Goal: Information Seeking & Learning: Understand process/instructions

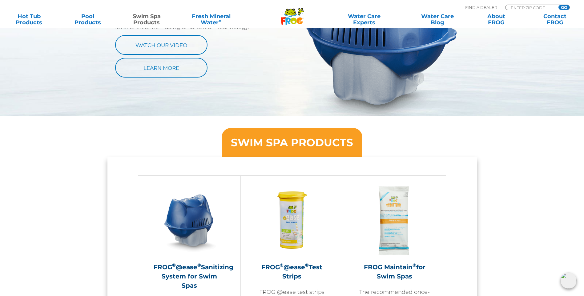
scroll to position [400, 0]
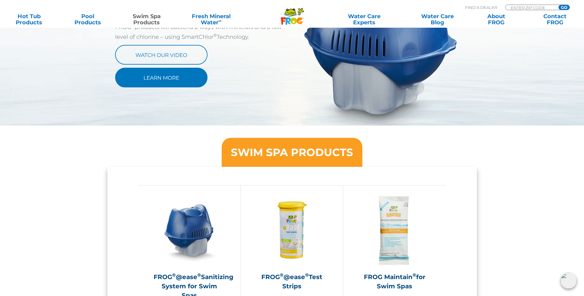
click at [155, 75] on link "Learn More" at bounding box center [161, 78] width 92 height 20
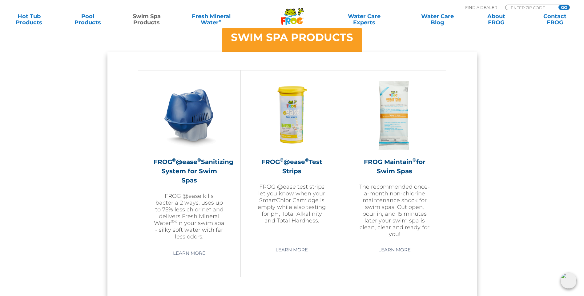
scroll to position [523, 0]
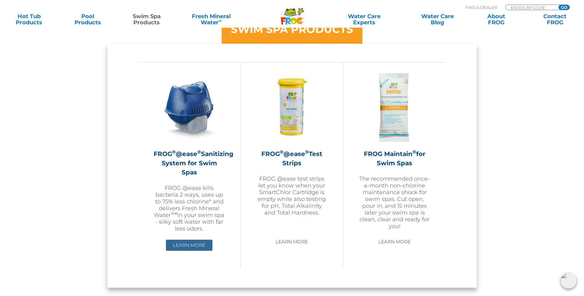
click at [189, 241] on link "Learn More" at bounding box center [189, 245] width 46 height 11
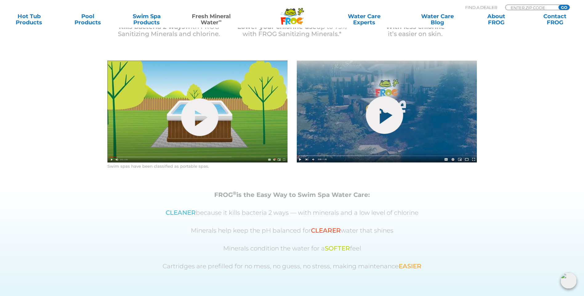
scroll to position [352, 0]
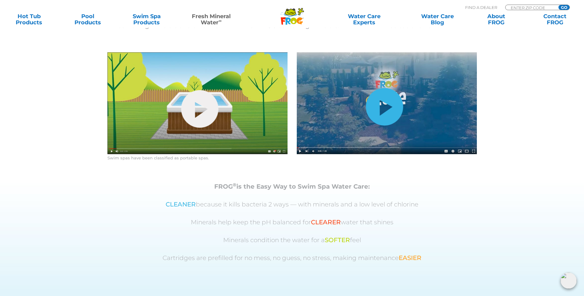
click at [381, 126] on link "hide-me" at bounding box center [383, 107] width 37 height 38
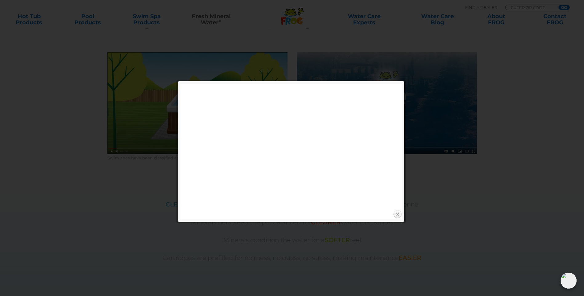
click at [398, 213] on link "Close" at bounding box center [397, 214] width 9 height 9
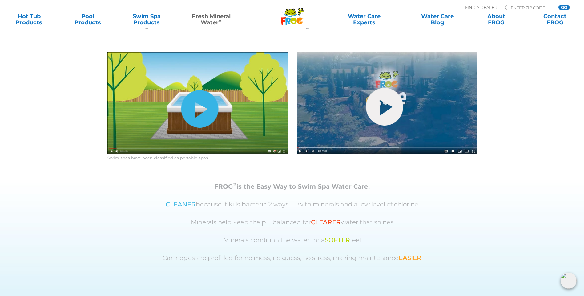
click at [198, 128] on link "hide-me" at bounding box center [199, 109] width 37 height 38
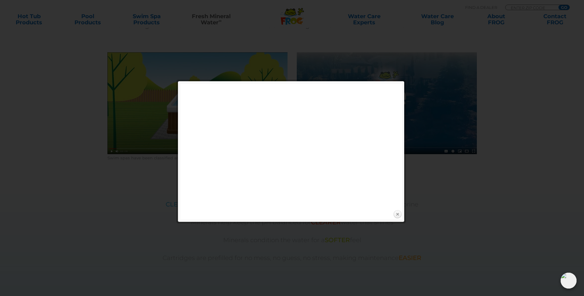
click at [397, 213] on link "Close" at bounding box center [397, 214] width 9 height 9
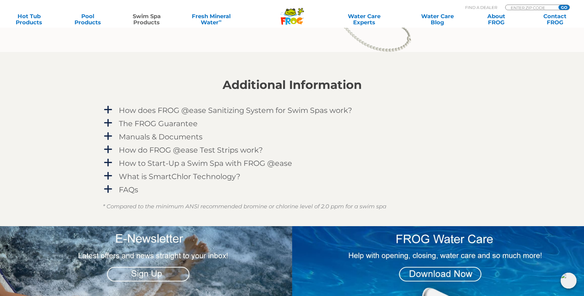
scroll to position [738, 0]
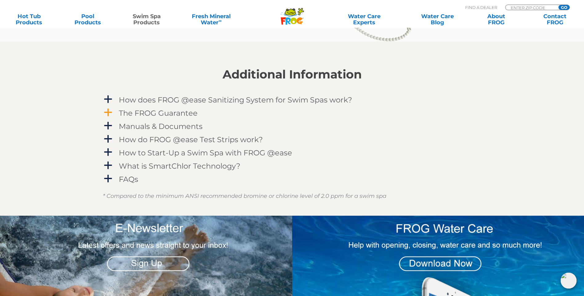
click at [174, 117] on h4 "The FROG Guarantee" at bounding box center [158, 113] width 79 height 8
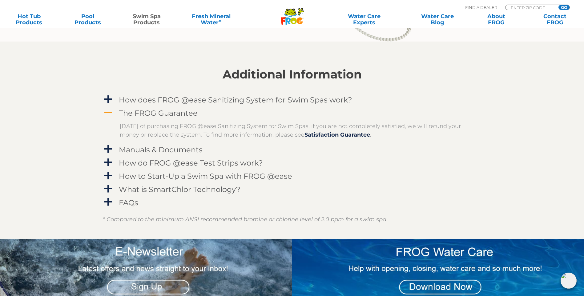
click at [108, 117] on span "A" at bounding box center [107, 112] width 9 height 9
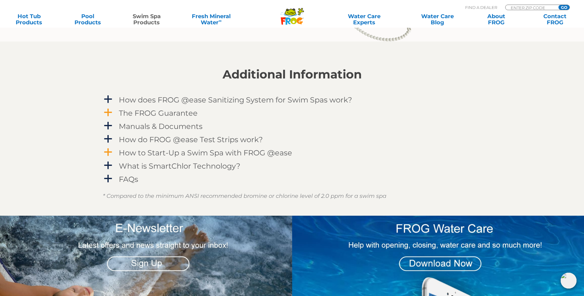
click at [149, 157] on h4 "How to Start-Up a Swim Spa with FROG @ease" at bounding box center [205, 153] width 173 height 8
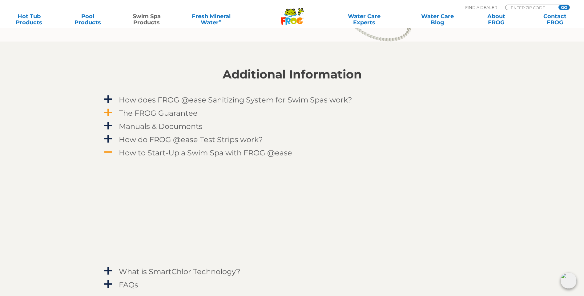
click at [109, 157] on span "A" at bounding box center [107, 152] width 9 height 9
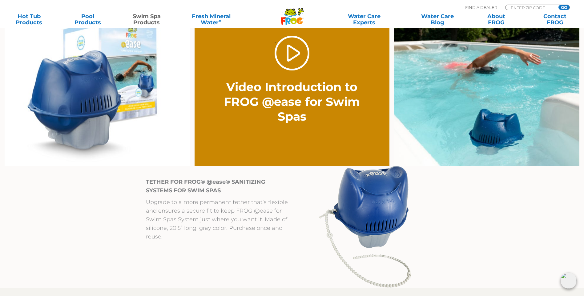
scroll to position [400, 0]
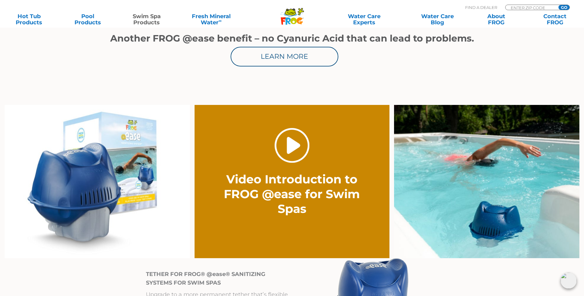
click at [293, 145] on link "." at bounding box center [291, 145] width 35 height 35
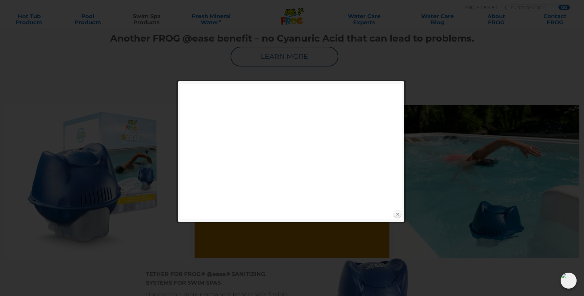
click at [398, 213] on link "Close" at bounding box center [397, 214] width 9 height 9
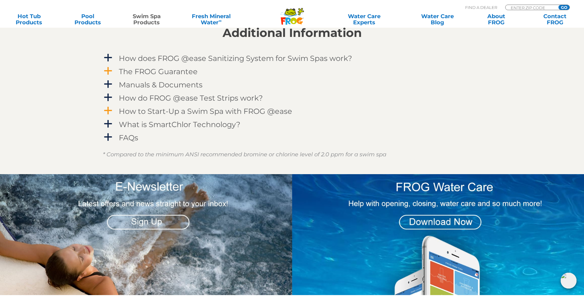
scroll to position [769, 0]
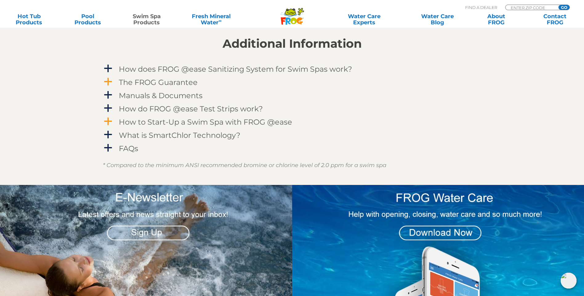
click at [108, 126] on span "a" at bounding box center [107, 121] width 9 height 9
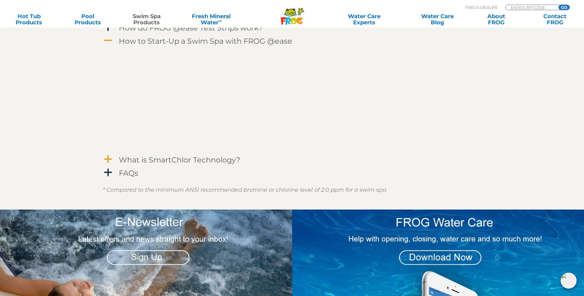
scroll to position [864, 0]
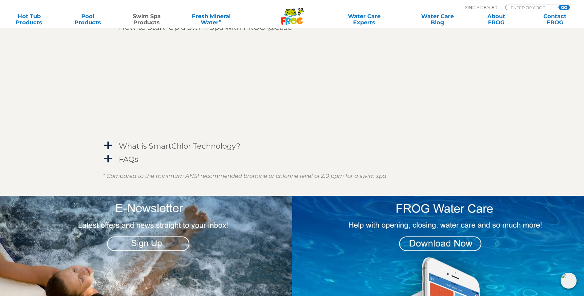
click at [109, 31] on span "A" at bounding box center [107, 26] width 9 height 9
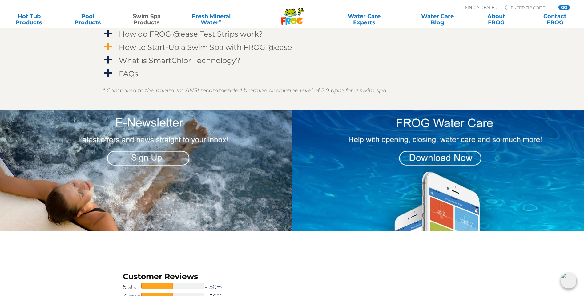
scroll to position [833, 0]
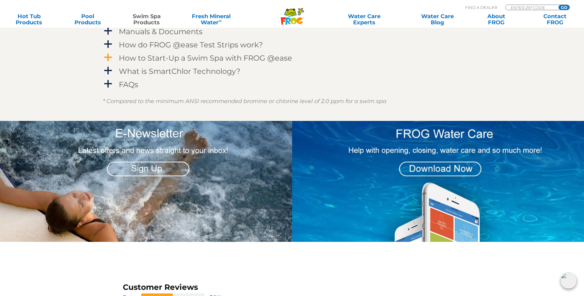
click at [108, 9] on span "a" at bounding box center [107, 4] width 9 height 9
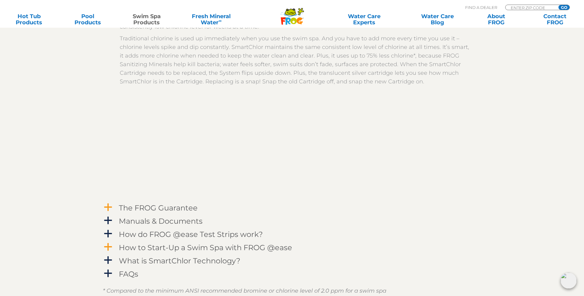
click at [109, 9] on span "A" at bounding box center [107, 4] width 9 height 9
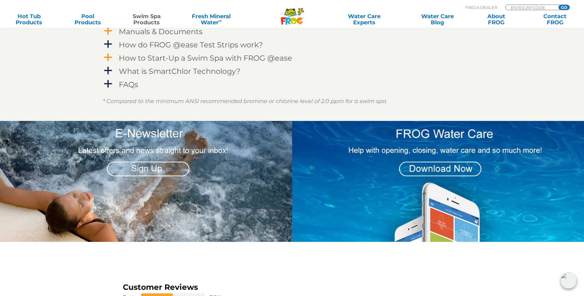
click at [108, 36] on span "a" at bounding box center [107, 30] width 9 height 9
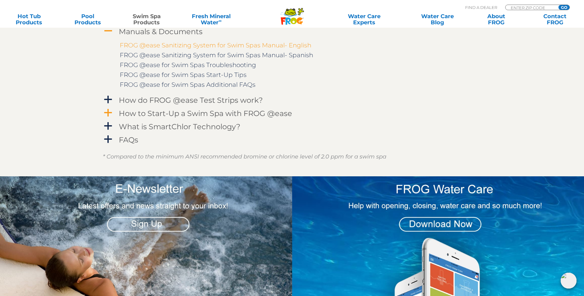
click at [277, 49] on link "FROG @ease Sanitizing System for Swim Spas Manual- English" at bounding box center [215, 45] width 191 height 7
click at [228, 78] on link "FROG @ease for Swim Spas Start-Up Tips" at bounding box center [183, 74] width 127 height 7
click at [207, 69] on link "FROG @ease for Swim Spas Troubleshooting" at bounding box center [188, 64] width 136 height 7
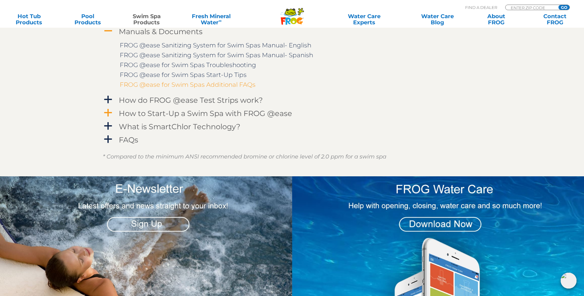
click at [186, 88] on link "FROG @ease for Swim Spas Additional FAQs" at bounding box center [188, 84] width 136 height 7
click at [109, 36] on span "A" at bounding box center [107, 30] width 9 height 9
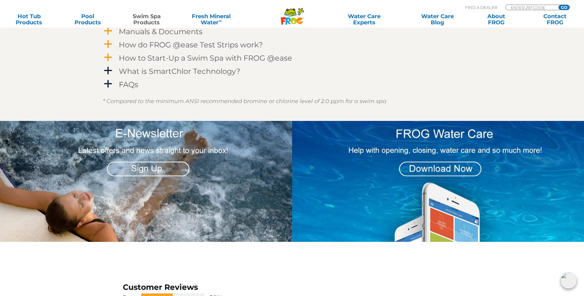
click at [107, 49] on span "a" at bounding box center [107, 44] width 9 height 9
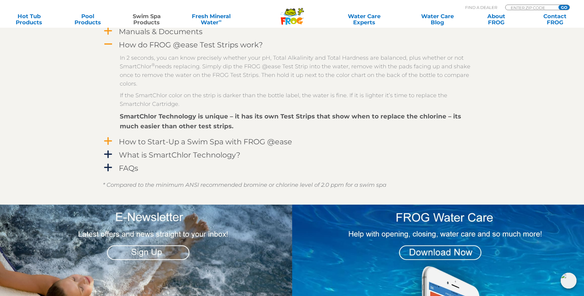
click at [108, 49] on span "A" at bounding box center [107, 44] width 9 height 9
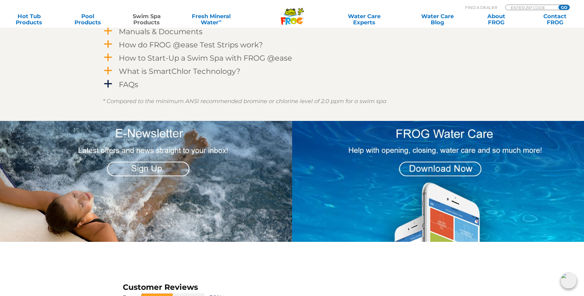
click at [108, 75] on span "a" at bounding box center [107, 70] width 9 height 9
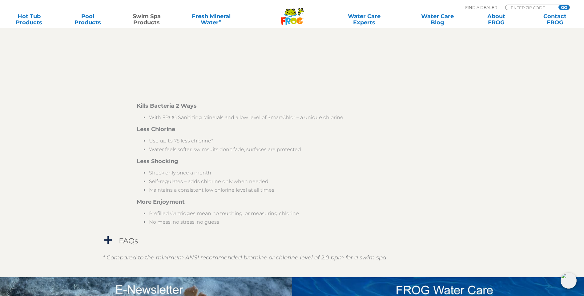
scroll to position [895, 0]
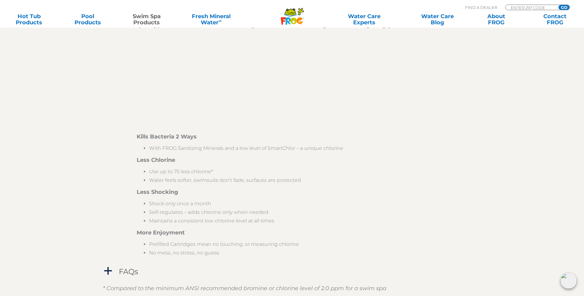
click at [107, 14] on span "A" at bounding box center [107, 9] width 9 height 9
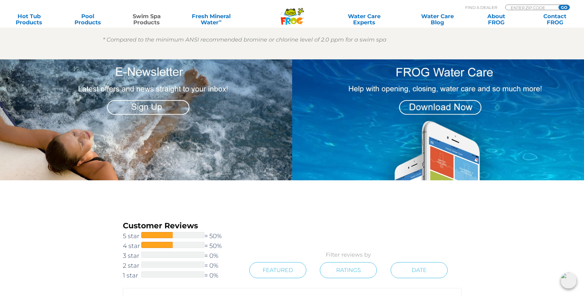
click at [107, 27] on span "a" at bounding box center [107, 22] width 9 height 9
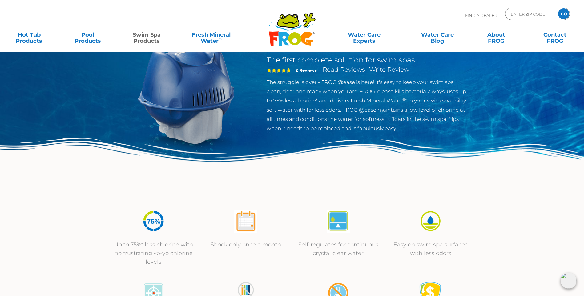
scroll to position [0, 0]
